Goal: Find specific page/section

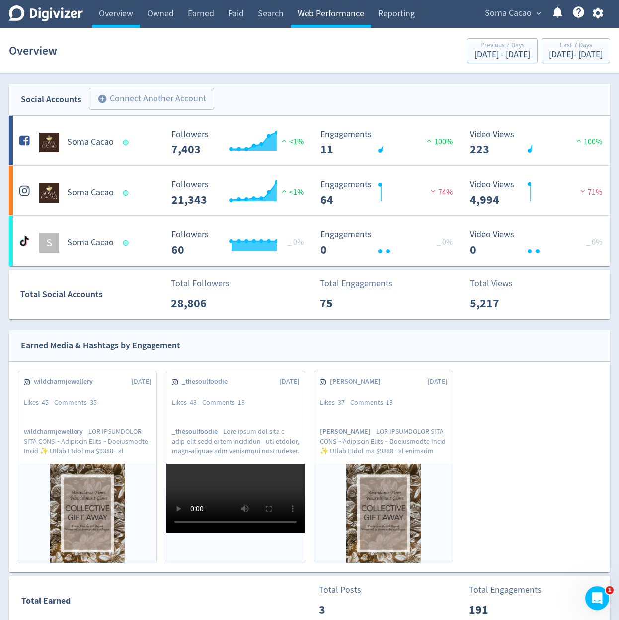
click at [305, 13] on link "Web Performance" at bounding box center [330, 14] width 80 height 28
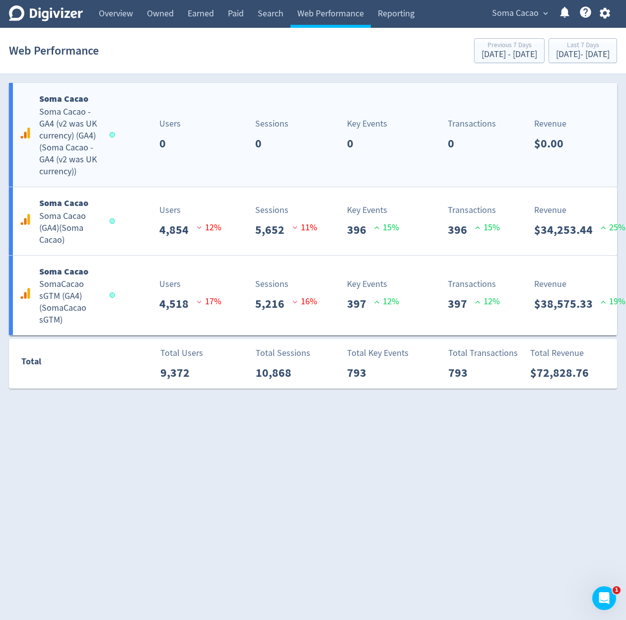
click at [443, 137] on div "Transactions 0" at bounding box center [453, 134] width 23 height 35
click at [387, 242] on div "Soma Cacao Soma Cacao (GA4) ( Soma Cacao ) Users 4,854 12 % Sessions 5,652 11 %…" at bounding box center [313, 221] width 608 height 68
